Goal: Information Seeking & Learning: Understand process/instructions

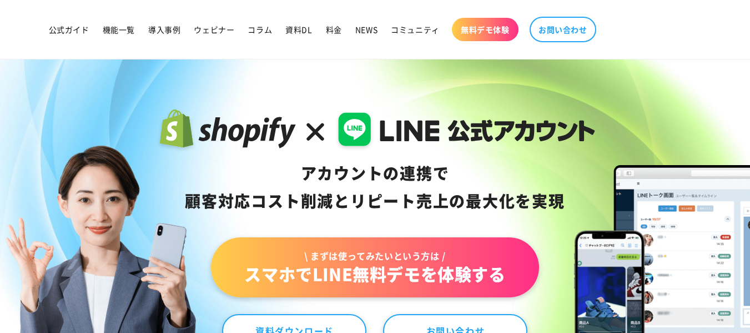
scroll to position [111, 0]
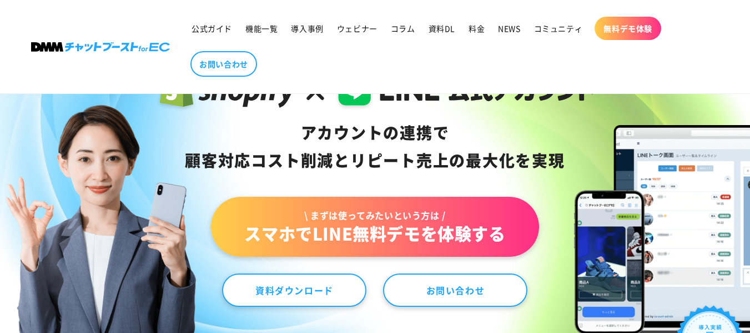
drag, startPoint x: 24, startPoint y: 1, endPoint x: 128, endPoint y: 81, distance: 131.9
click at [128, 81] on header "公式ガイド 機能一覧 導入事例 ウェビナー コラム 資料DL 料金 NEWS コミュニティ 無料デモ体験" at bounding box center [375, 46] width 744 height 93
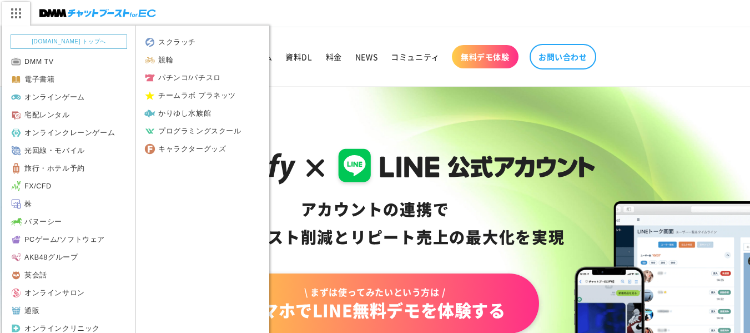
click at [21, 12] on img at bounding box center [16, 13] width 28 height 23
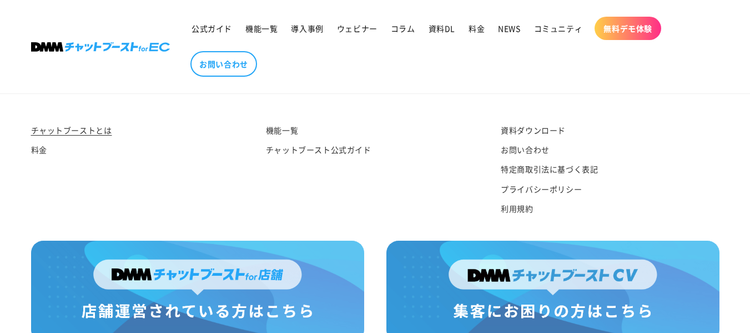
scroll to position [5943, 0]
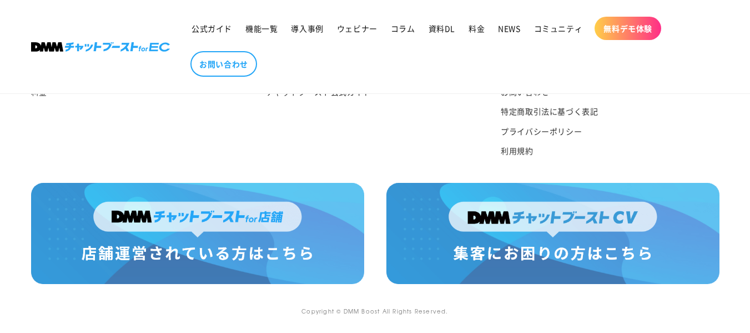
click at [480, 221] on img at bounding box center [553, 233] width 333 height 101
drag, startPoint x: 446, startPoint y: 332, endPoint x: 689, endPoint y: 54, distance: 369.2
click at [689, 54] on ul "公式ガイド 機能一覧 導入事例 ウェビナー コラム 資料DL 料金 NEWS コミュニティ 無料デモ体験 お問い合わせ" at bounding box center [447, 46] width 524 height 71
